Goal: Find specific page/section: Find specific page/section

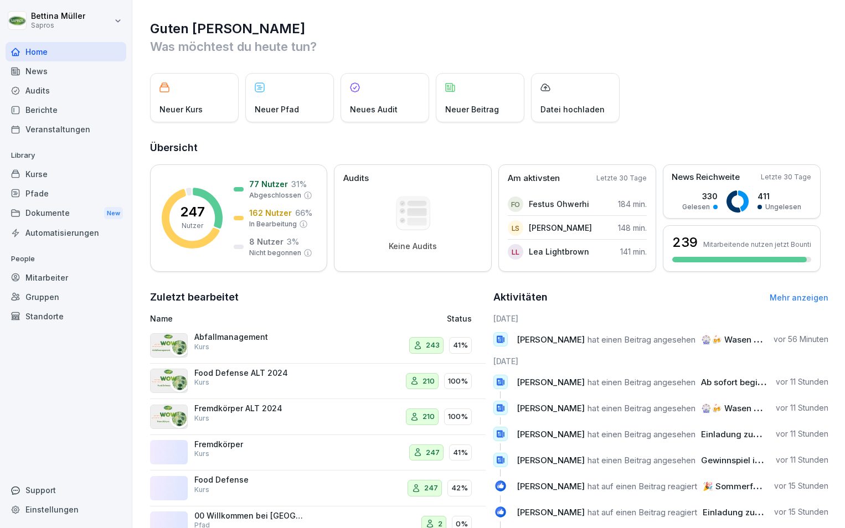
click at [54, 276] on div "Mitarbeiter" at bounding box center [66, 277] width 121 height 19
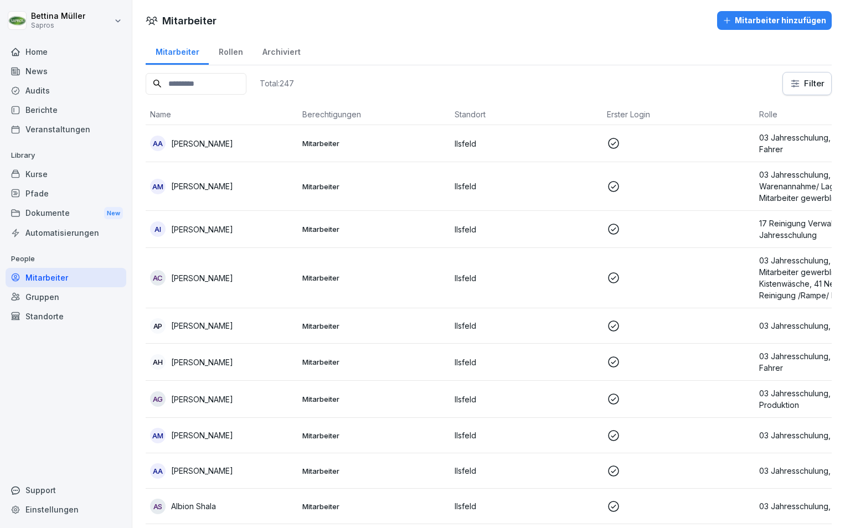
click at [238, 78] on input at bounding box center [196, 84] width 101 height 22
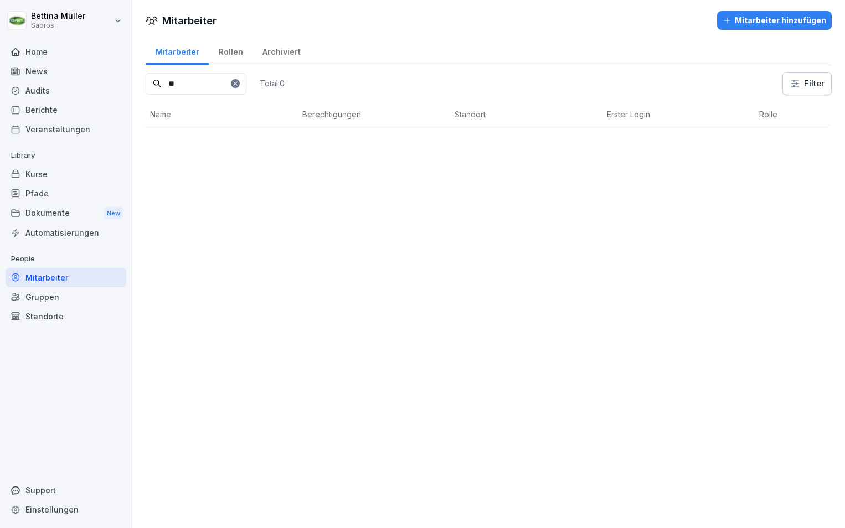
type input "*"
